Goal: Information Seeking & Learning: Understand process/instructions

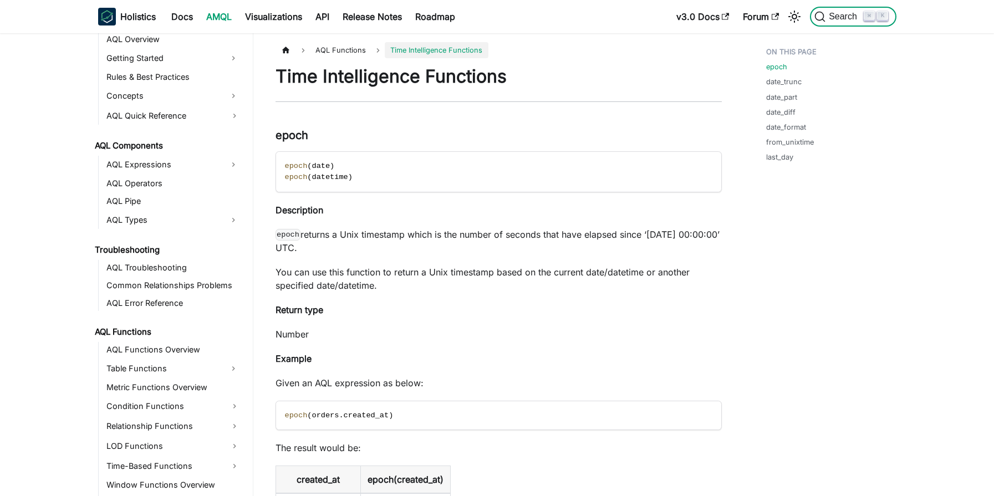
click at [841, 15] on span "Search" at bounding box center [844, 17] width 38 height 10
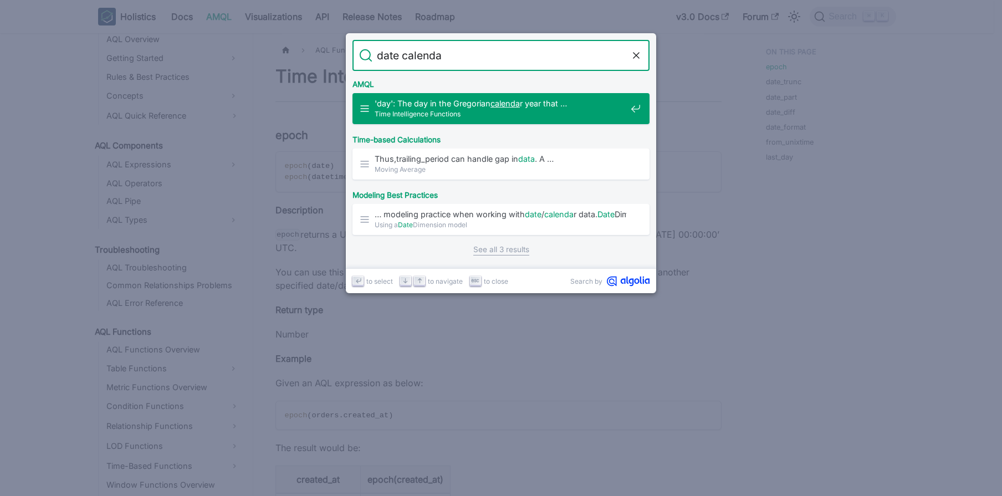
type input "date calendar"
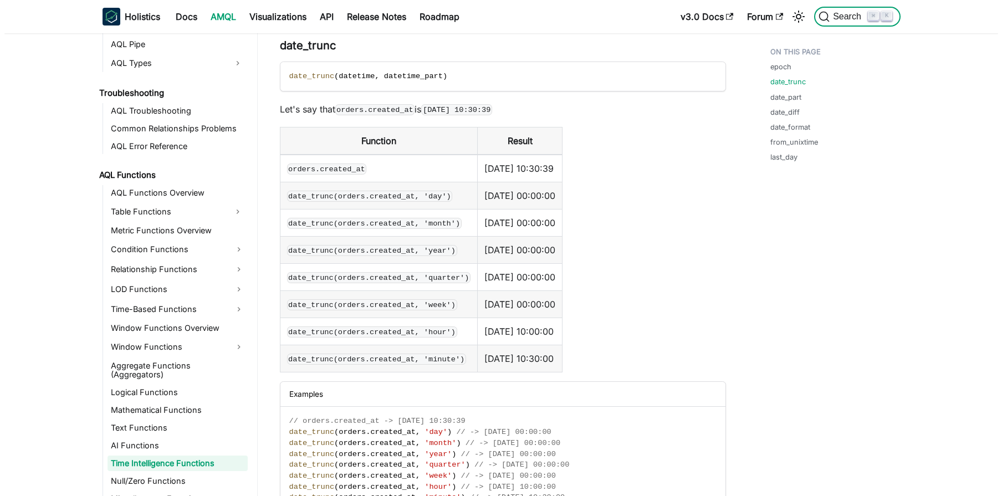
scroll to position [683, 0]
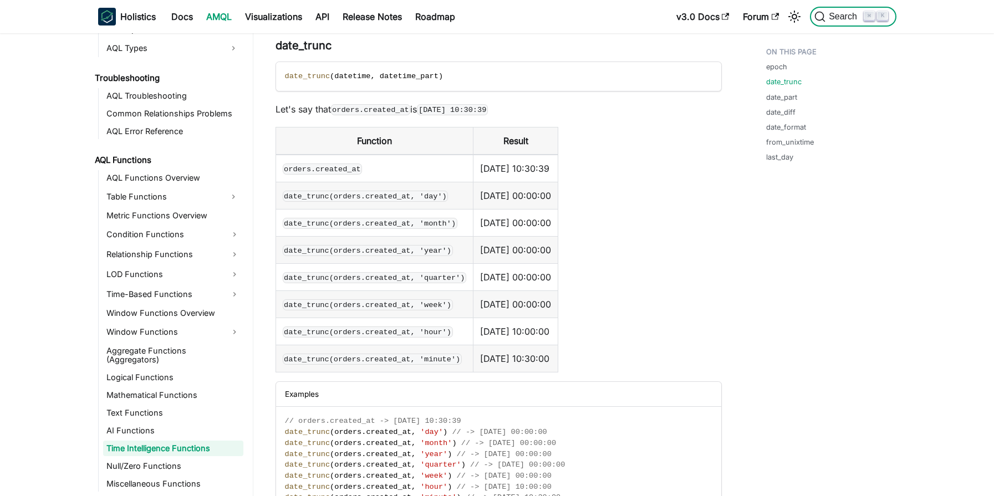
click at [826, 23] on button "Search ⌘ K" at bounding box center [853, 17] width 86 height 20
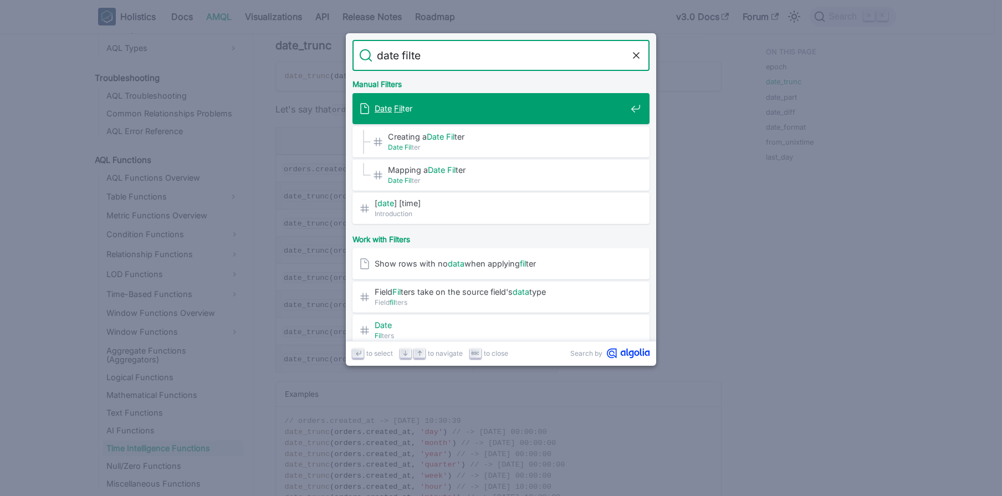
type input "date filter"
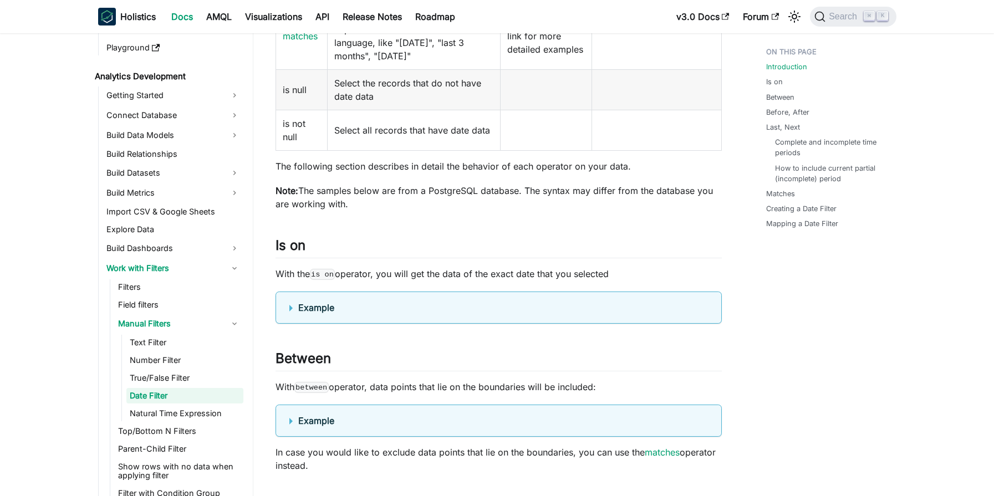
scroll to position [700, 0]
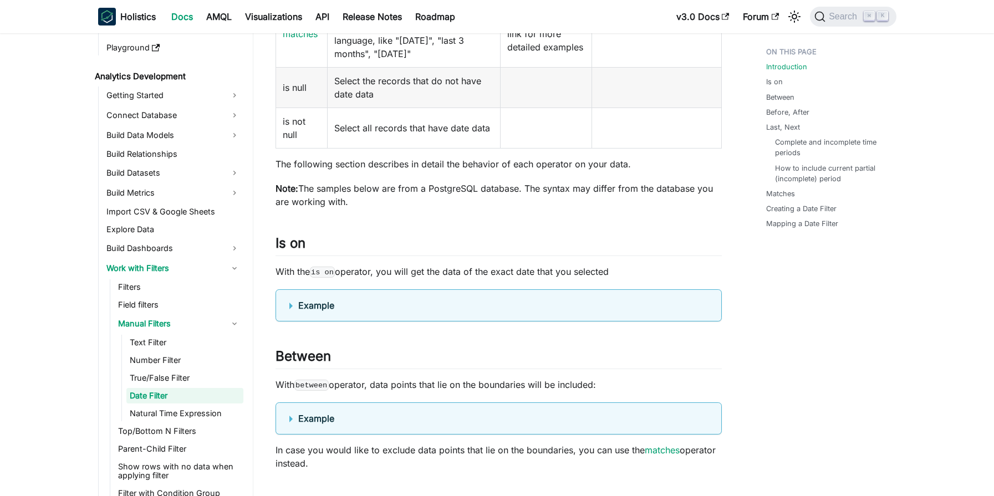
click at [291, 312] on summary "Example" at bounding box center [498, 305] width 418 height 13
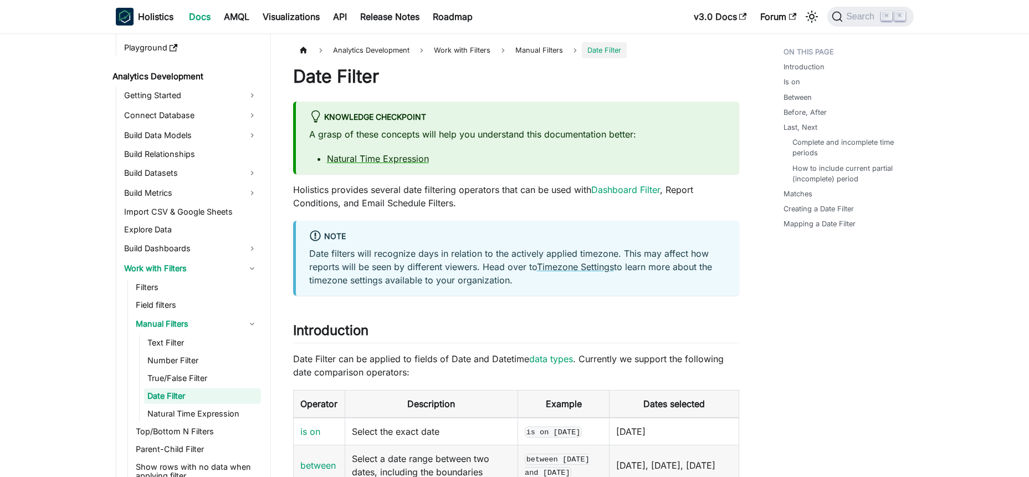
scroll to position [137, 0]
